Goal: Use online tool/utility: Utilize a website feature to perform a specific function

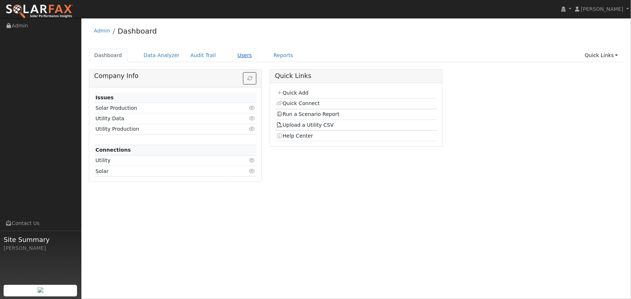
click at [232, 56] on link "Users" at bounding box center [244, 55] width 25 height 13
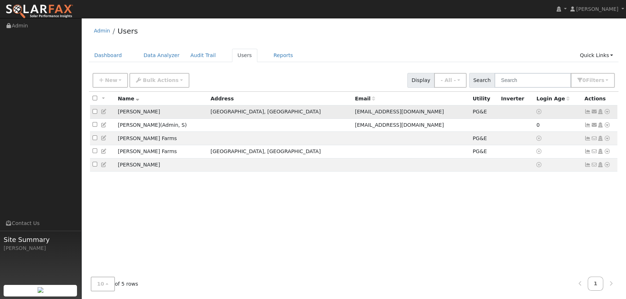
click at [132, 115] on td "[PERSON_NAME]" at bounding box center [161, 112] width 93 height 13
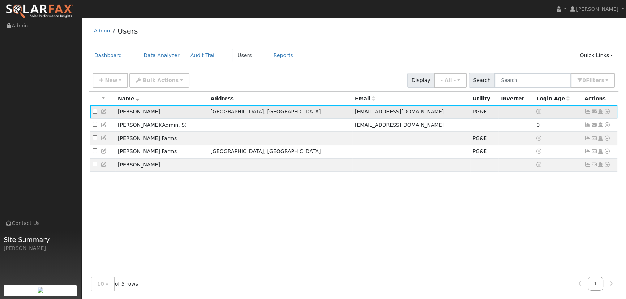
click at [94, 110] on label at bounding box center [95, 113] width 5 height 8
click at [94, 110] on input "checkbox" at bounding box center [95, 111] width 5 height 5
checkbox input "true"
click at [605, 113] on icon at bounding box center [607, 111] width 7 height 5
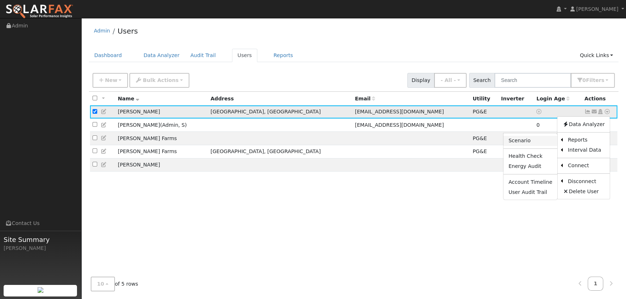
click at [518, 143] on link "Scenario" at bounding box center [531, 141] width 54 height 10
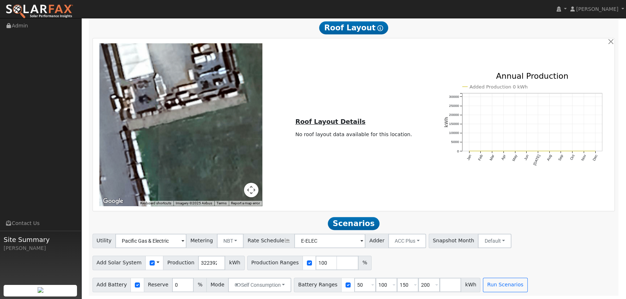
scroll to position [419, 0]
drag, startPoint x: 354, startPoint y: 286, endPoint x: 343, endPoint y: 287, distance: 11.7
click at [354, 287] on input "50" at bounding box center [365, 285] width 22 height 14
type input "0"
click at [440, 286] on input "number" at bounding box center [451, 285] width 22 height 14
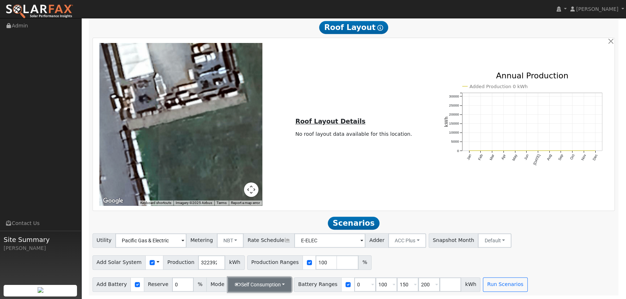
click at [278, 284] on button "Self Consumption" at bounding box center [259, 285] width 63 height 14
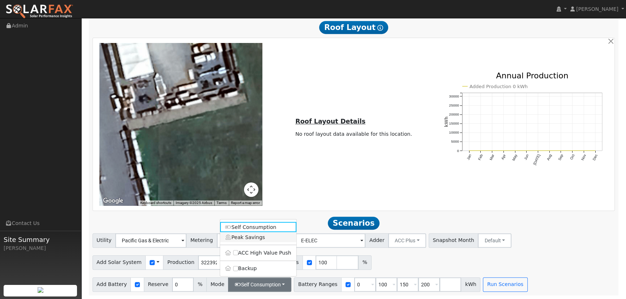
click at [248, 236] on link "Peak Savings" at bounding box center [258, 238] width 76 height 10
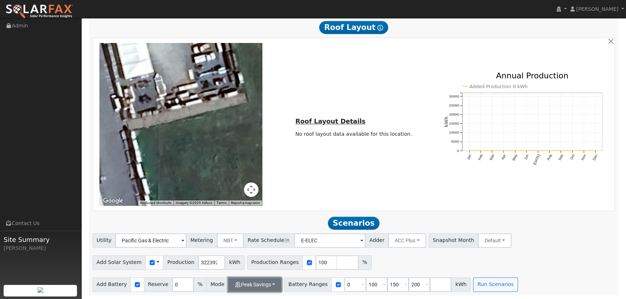
click at [268, 285] on button "Peak Savings" at bounding box center [255, 285] width 54 height 14
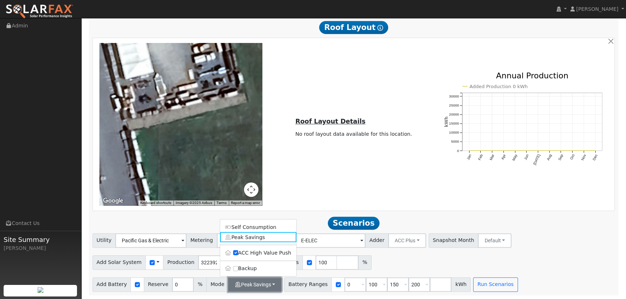
click at [268, 285] on button "Peak Savings" at bounding box center [255, 285] width 54 height 14
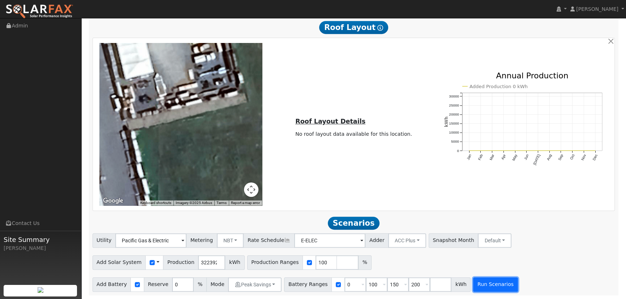
click at [481, 283] on button "Run Scenarios" at bounding box center [495, 285] width 44 height 14
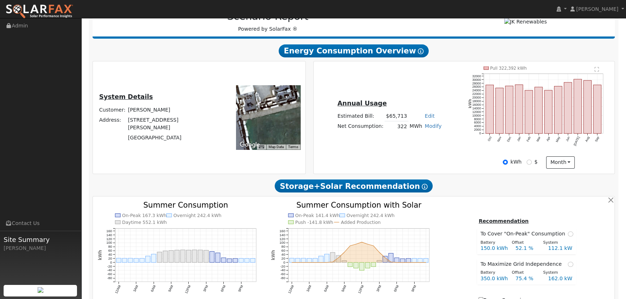
scroll to position [24, 0]
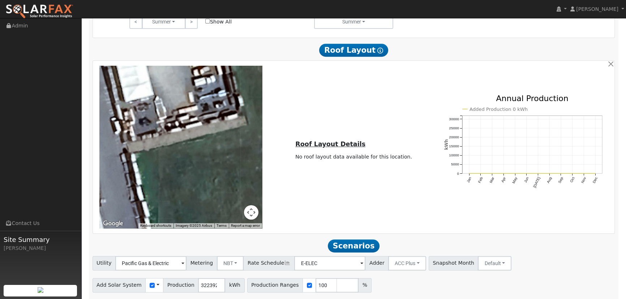
scroll to position [419, 0]
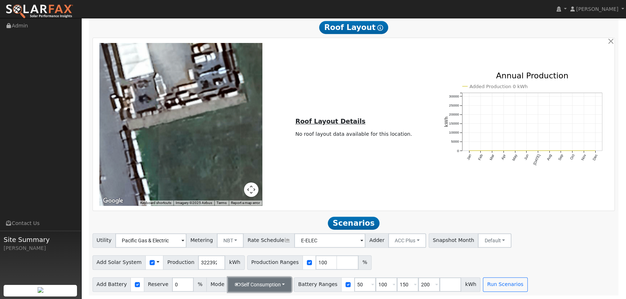
click at [276, 281] on button "Self Consumption" at bounding box center [259, 285] width 63 height 14
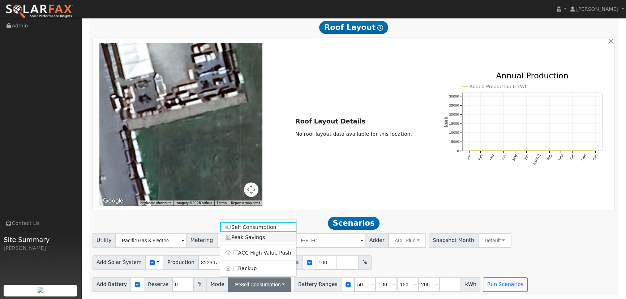
click at [260, 239] on link "Peak Savings" at bounding box center [258, 238] width 76 height 10
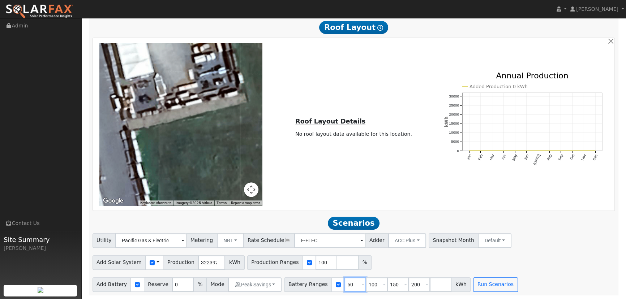
drag, startPoint x: 342, startPoint y: 285, endPoint x: 329, endPoint y: 287, distance: 13.6
click at [329, 287] on div "Battery Ranges 50 Overrides Reserve % Mode None None Self Consumption Peak Savi…" at bounding box center [377, 285] width 187 height 14
type input "0"
click at [485, 287] on button "Run Scenarios" at bounding box center [495, 285] width 44 height 14
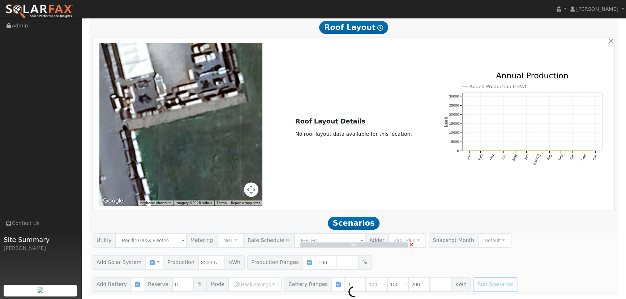
click at [257, 285] on div "0% ×" at bounding box center [354, 263] width 531 height 59
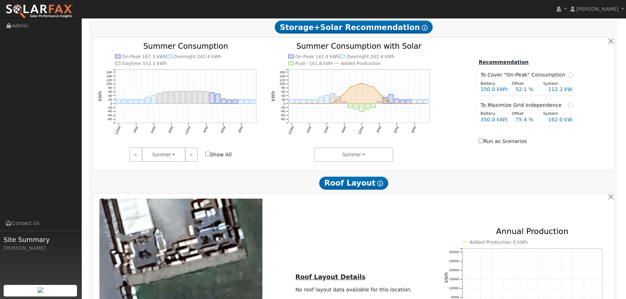
scroll to position [419, 0]
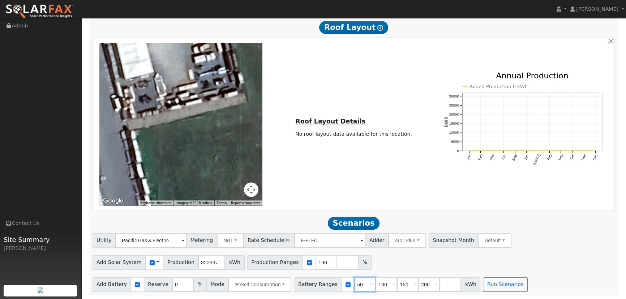
drag, startPoint x: 352, startPoint y: 285, endPoint x: 343, endPoint y: 286, distance: 9.0
click at [354, 286] on input "50" at bounding box center [365, 285] width 22 height 14
type input "0"
click at [491, 282] on button "Run Scenarios" at bounding box center [505, 285] width 44 height 14
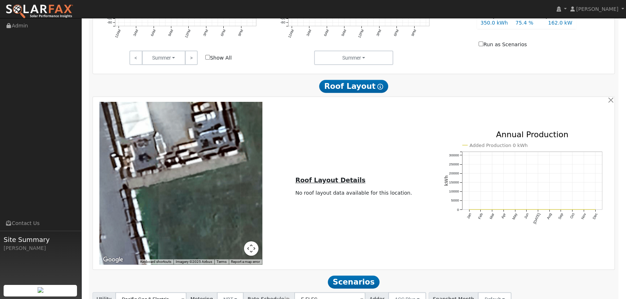
scroll to position [419, 0]
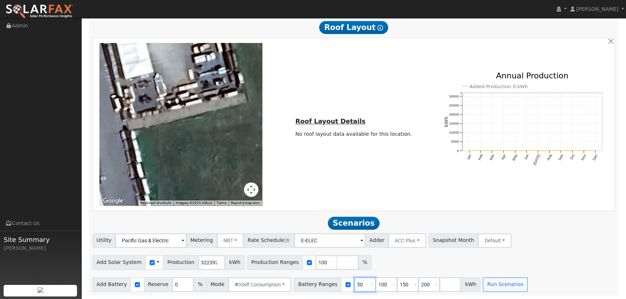
drag, startPoint x: 350, startPoint y: 286, endPoint x: 342, endPoint y: 284, distance: 8.9
click at [354, 284] on input "50" at bounding box center [365, 285] width 22 height 14
type input "0"
click at [502, 284] on button "Run Scenarios" at bounding box center [505, 285] width 44 height 14
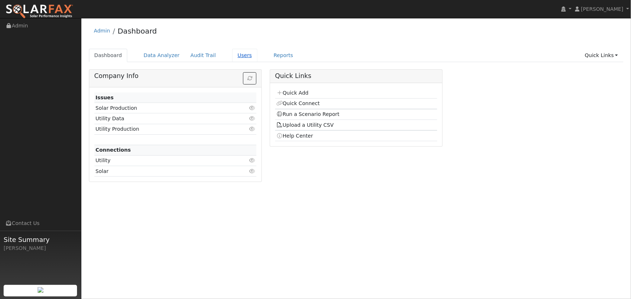
click at [232, 53] on link "Users" at bounding box center [244, 55] width 25 height 13
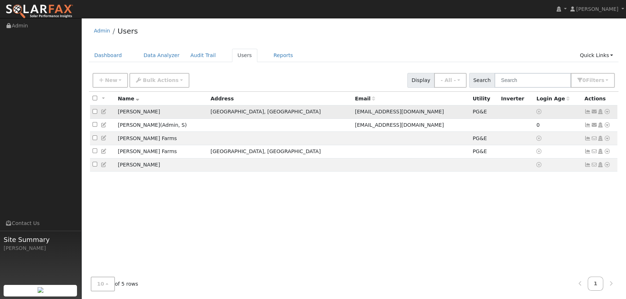
click at [137, 112] on td "Mark Borghesani" at bounding box center [161, 112] width 93 height 13
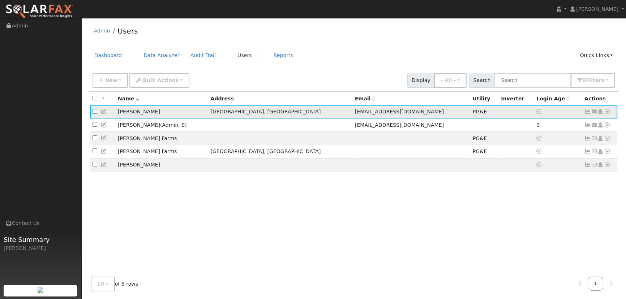
click at [94, 112] on input "checkbox" at bounding box center [95, 111] width 5 height 5
checkbox input "true"
click at [148, 112] on td "[PERSON_NAME]" at bounding box center [161, 112] width 93 height 13
click at [606, 113] on icon at bounding box center [607, 111] width 7 height 5
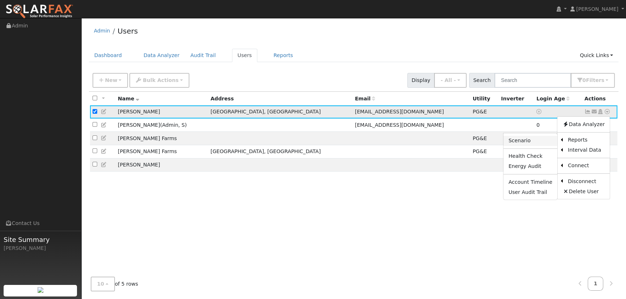
click at [524, 143] on link "Scenario" at bounding box center [531, 141] width 54 height 10
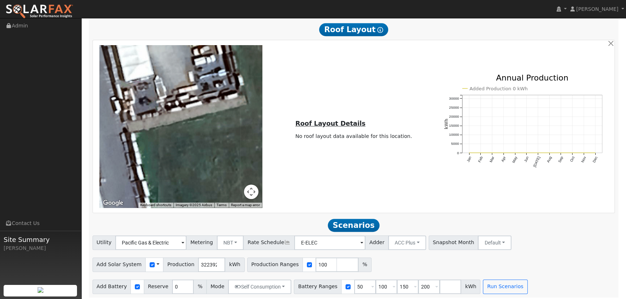
scroll to position [419, 0]
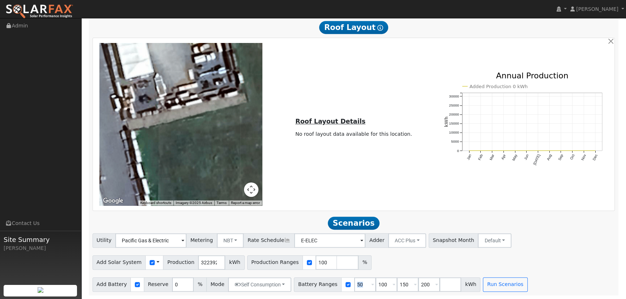
drag, startPoint x: 358, startPoint y: 285, endPoint x: 346, endPoint y: 286, distance: 12.3
click at [354, 286] on span "50 Overrides Reserve % Mode None None Self Consumption Peak Savings ACC High Va…" at bounding box center [365, 285] width 22 height 14
drag, startPoint x: 354, startPoint y: 283, endPoint x: 341, endPoint y: 283, distance: 12.3
click at [354, 283] on input "50" at bounding box center [365, 285] width 22 height 14
type input "0"
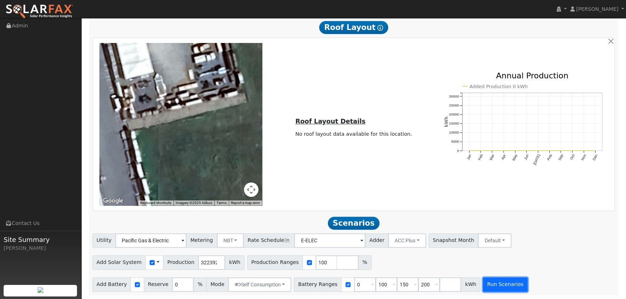
click at [496, 284] on button "Run Scenarios" at bounding box center [505, 285] width 44 height 14
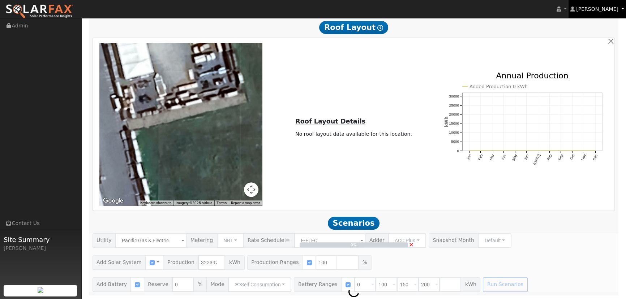
click at [611, 10] on span "[PERSON_NAME]" at bounding box center [598, 9] width 42 height 6
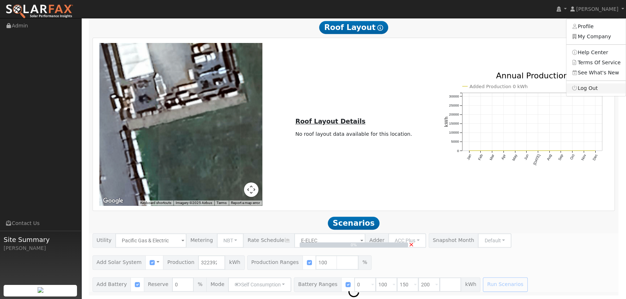
click at [594, 89] on link "Log Out" at bounding box center [596, 89] width 59 height 10
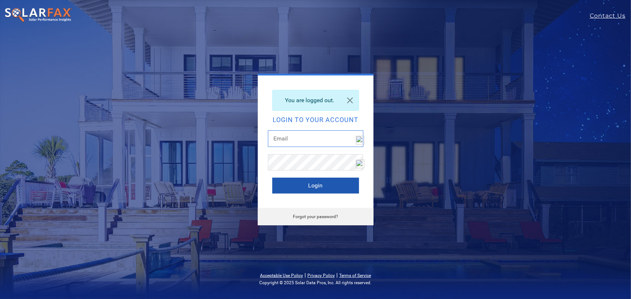
type input "[EMAIL_ADDRESS][DOMAIN_NAME]"
click at [317, 185] on button "Login" at bounding box center [315, 186] width 87 height 16
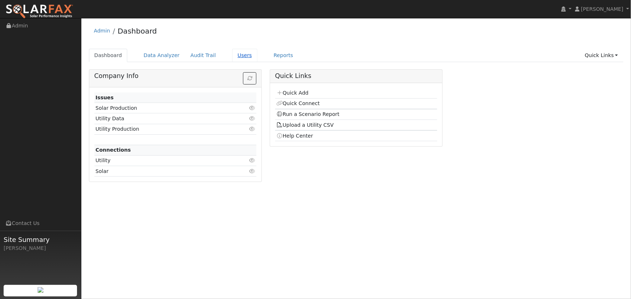
click at [233, 55] on link "Users" at bounding box center [244, 55] width 25 height 13
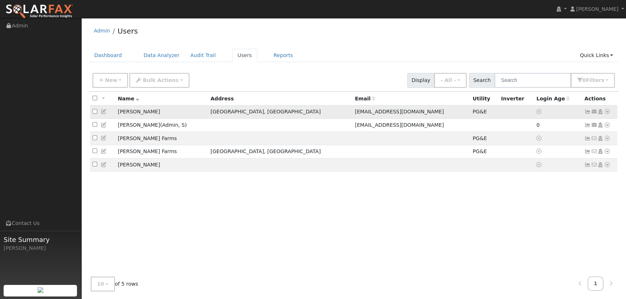
click at [94, 114] on input "checkbox" at bounding box center [95, 111] width 5 height 5
checkbox input "true"
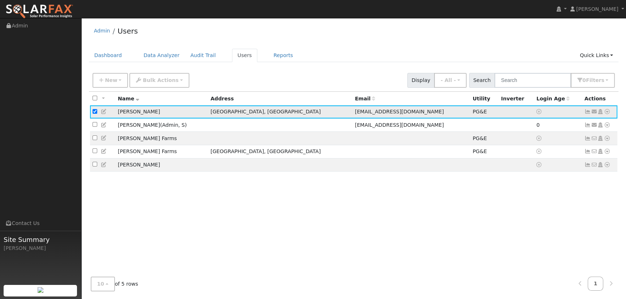
click at [610, 110] on link at bounding box center [607, 112] width 7 height 8
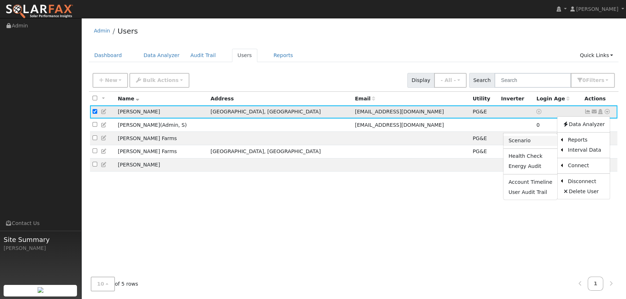
click at [532, 141] on link "Scenario" at bounding box center [531, 141] width 54 height 10
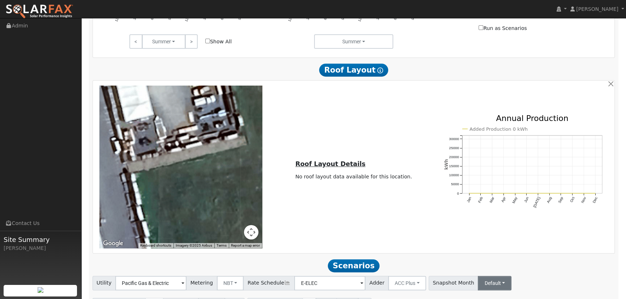
scroll to position [419, 0]
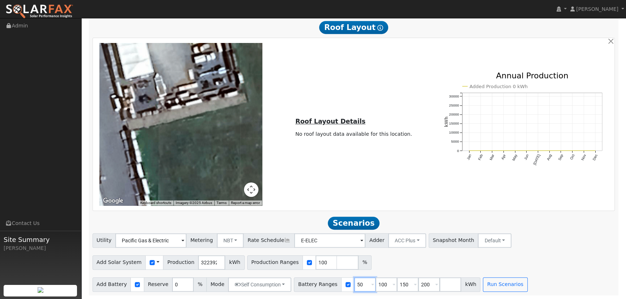
drag, startPoint x: 353, startPoint y: 287, endPoint x: 337, endPoint y: 286, distance: 15.6
click at [337, 286] on div "Battery Ranges 50 Overrides Reserve % Mode None None Self Consumption Peak Savi…" at bounding box center [387, 285] width 187 height 14
type input "0"
click at [389, 273] on div "Utility Pacific Gas & Electric Metering NBT NEM NBT Rate Schedule E-ELEC Adder …" at bounding box center [354, 263] width 531 height 59
click at [483, 283] on button "Run Scenarios" at bounding box center [505, 285] width 44 height 14
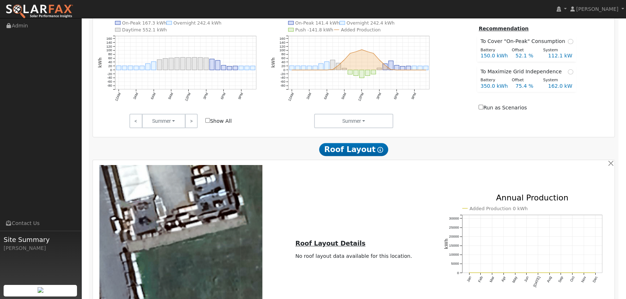
scroll to position [419, 0]
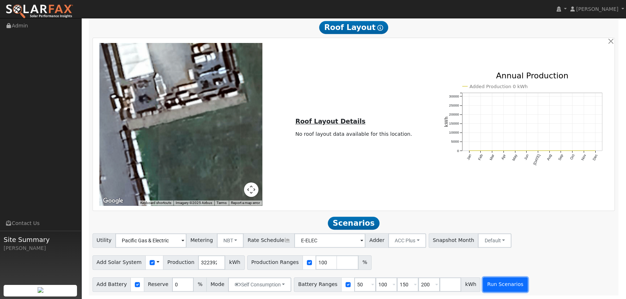
click at [484, 285] on button "Run Scenarios" at bounding box center [505, 285] width 44 height 14
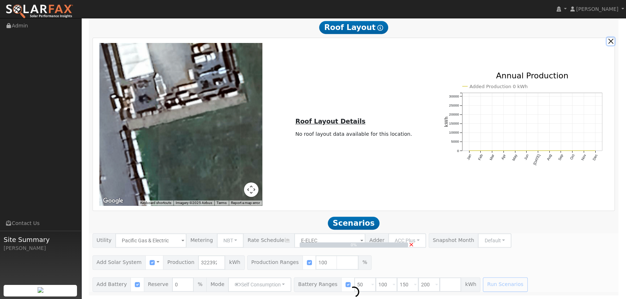
click at [613, 41] on button "button" at bounding box center [611, 42] width 8 height 8
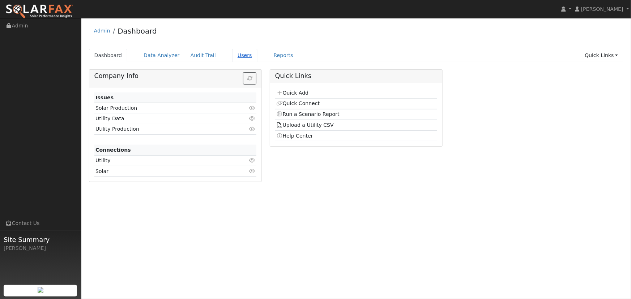
click at [235, 58] on link "Users" at bounding box center [244, 55] width 25 height 13
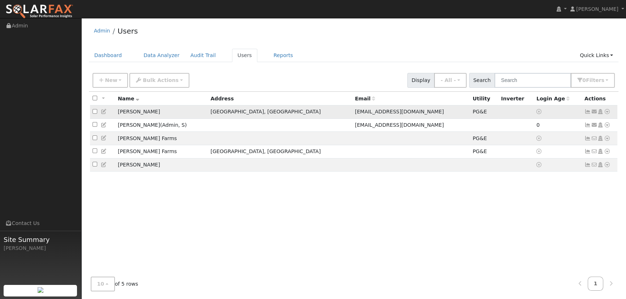
click at [94, 111] on input "checkbox" at bounding box center [95, 111] width 5 height 5
checkbox input "true"
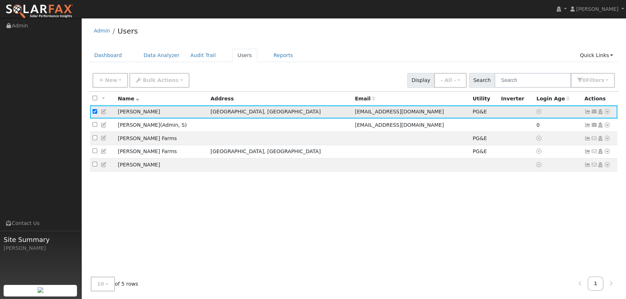
click at [608, 112] on icon at bounding box center [607, 111] width 7 height 5
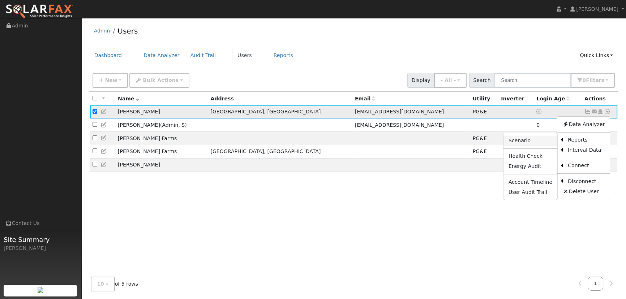
click at [523, 143] on link "Scenario" at bounding box center [531, 141] width 54 height 10
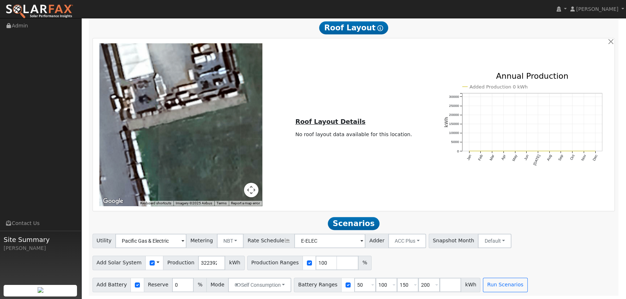
scroll to position [419, 0]
click at [354, 283] on input "50" at bounding box center [365, 285] width 22 height 14
click at [371, 287] on span at bounding box center [372, 285] width 3 height 8
click at [354, 285] on input "50" at bounding box center [365, 285] width 22 height 14
drag, startPoint x: 353, startPoint y: 285, endPoint x: 343, endPoint y: 286, distance: 9.8
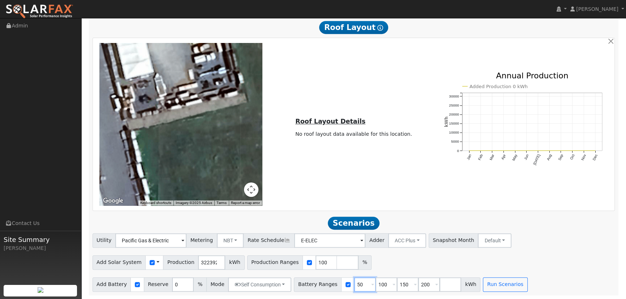
click at [354, 286] on input "50" at bounding box center [365, 285] width 22 height 14
type input "0"
click at [489, 285] on button "Run Scenarios" at bounding box center [505, 285] width 44 height 14
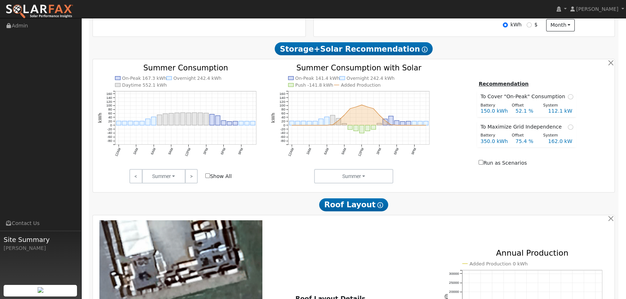
scroll to position [254, 0]
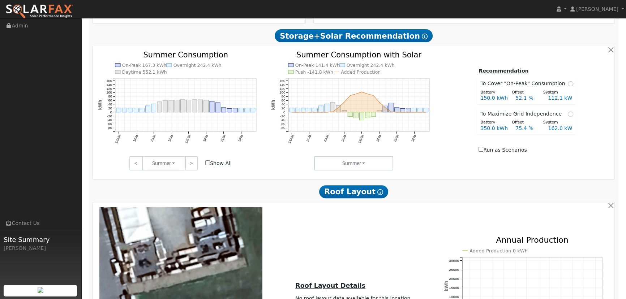
click at [484, 151] on input "Run as Scenarios" at bounding box center [481, 149] width 5 height 5
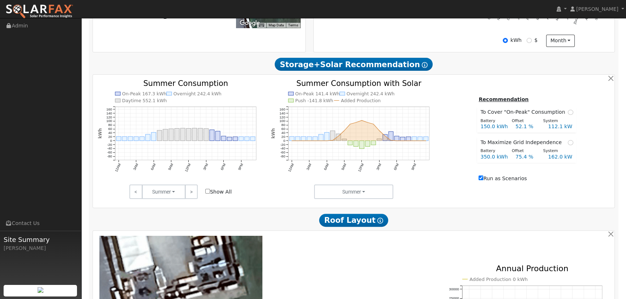
scroll to position [221, 0]
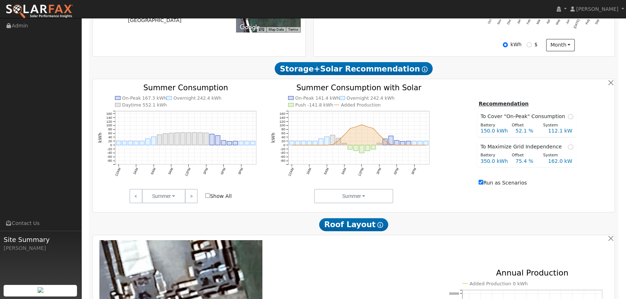
click at [484, 183] on input "Run as Scenarios" at bounding box center [481, 182] width 5 height 5
checkbox input "false"
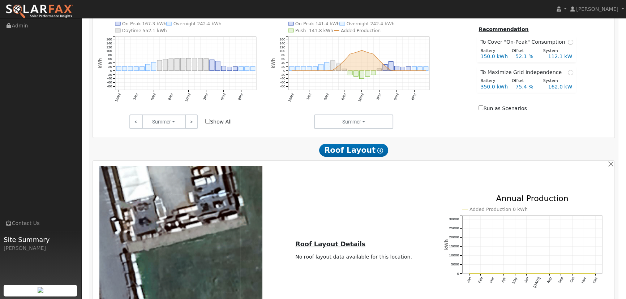
scroll to position [419, 0]
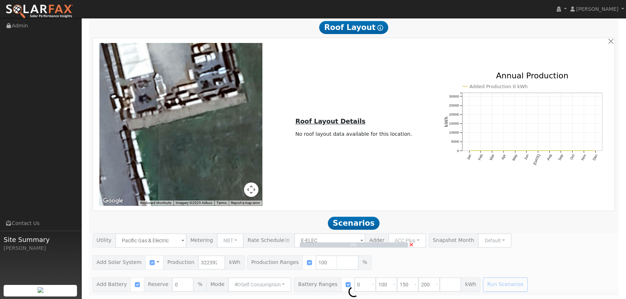
click at [400, 95] on div "← Move left → Move right ↑ Move up ↓ Move down + Zoom in - Zoom out Home Jump l…" at bounding box center [354, 124] width 520 height 163
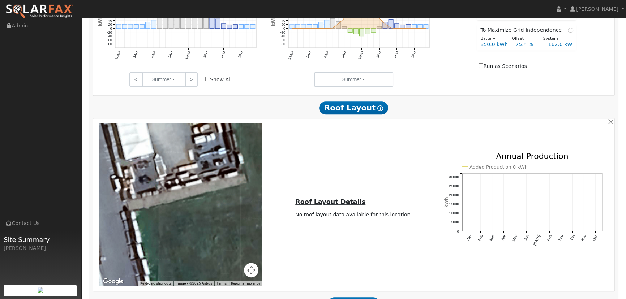
scroll to position [419, 0]
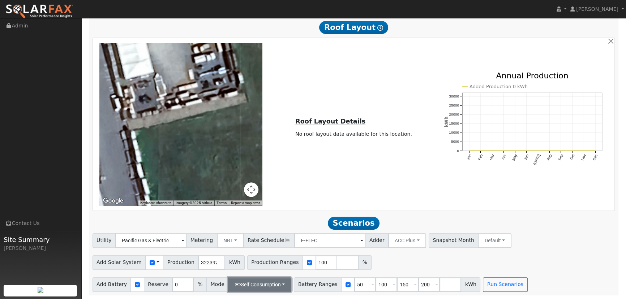
click at [280, 281] on button "Self Consumption" at bounding box center [259, 285] width 63 height 14
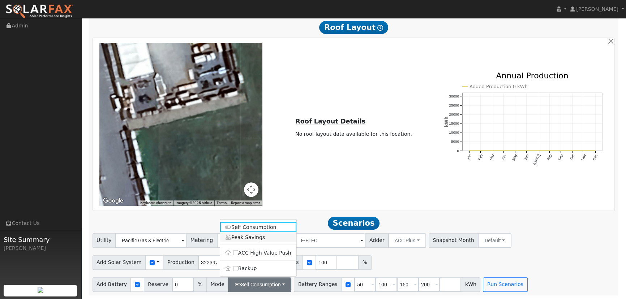
click at [254, 235] on link "Peak Savings" at bounding box center [258, 238] width 76 height 10
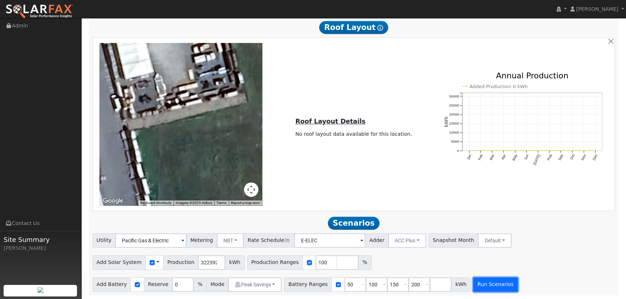
click at [481, 284] on button "Run Scenarios" at bounding box center [495, 285] width 44 height 14
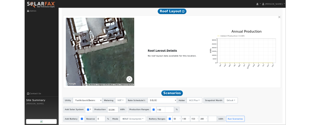
scroll to position [499, 0]
